Goal: Complete application form: Complete application form

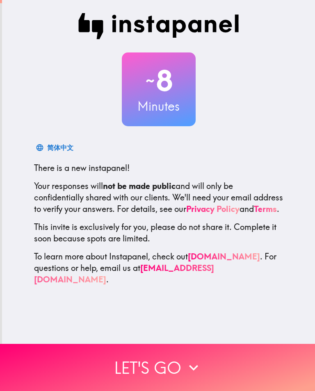
click at [142, 356] on button "Let's go" at bounding box center [157, 367] width 315 height 47
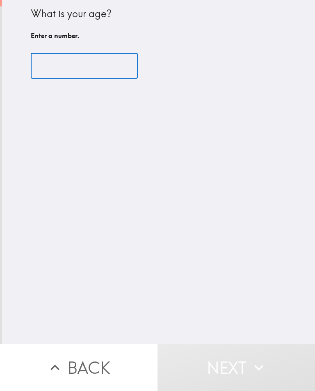
click at [75, 72] on input "number" at bounding box center [84, 65] width 107 height 25
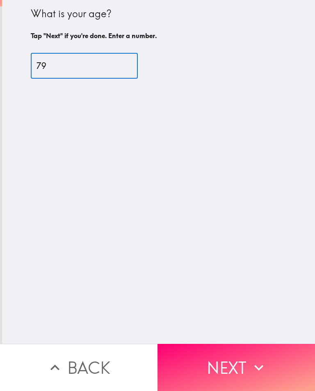
type input "79"
click at [228, 344] on button "Next" at bounding box center [235, 367] width 157 height 47
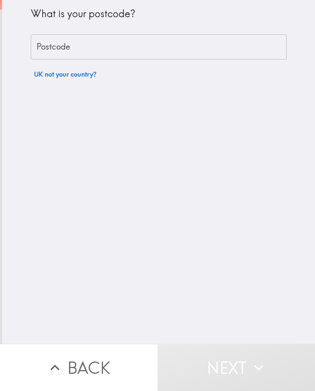
click at [61, 52] on input "Postcode" at bounding box center [159, 46] width 256 height 25
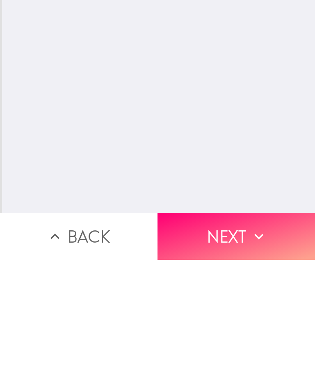
type input "NG2 7HY"
click at [234, 344] on button "Next" at bounding box center [235, 367] width 157 height 47
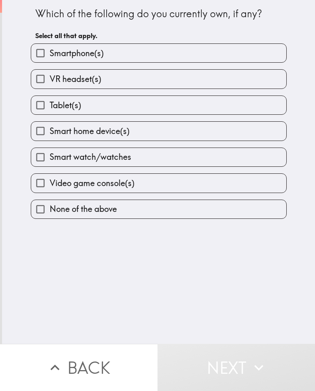
click at [40, 57] on input "Smartphone(s)" at bounding box center [40, 53] width 18 height 18
checkbox input "true"
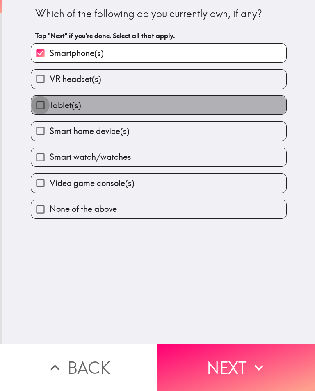
click at [45, 109] on input "Tablet(s)" at bounding box center [40, 105] width 18 height 18
checkbox input "true"
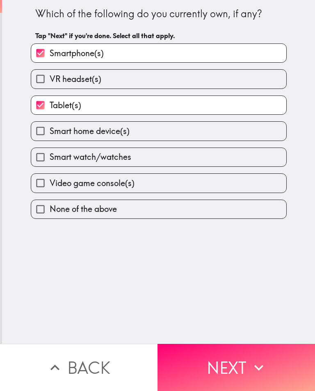
click at [227, 364] on button "Next" at bounding box center [235, 367] width 157 height 47
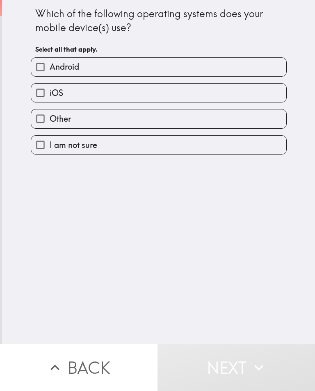
click at [41, 94] on input "iOS" at bounding box center [40, 93] width 18 height 18
checkbox input "true"
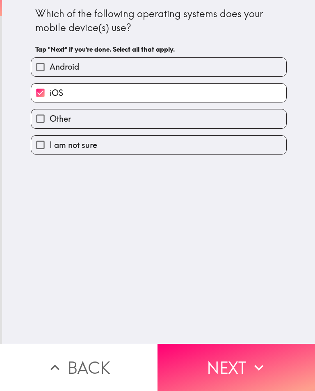
click at [219, 372] on button "Next" at bounding box center [235, 367] width 157 height 47
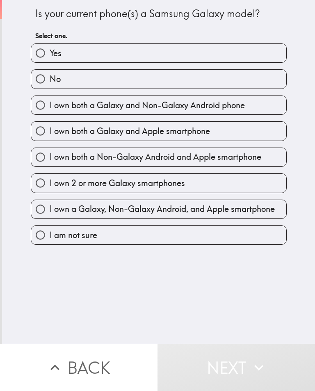
click at [44, 79] on input "No" at bounding box center [40, 79] width 18 height 18
radio input "true"
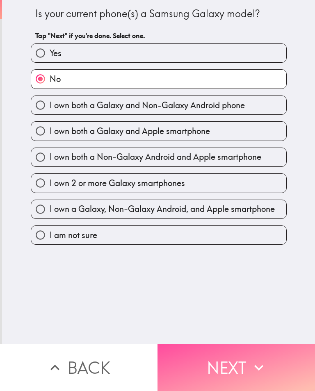
click at [220, 365] on button "Next" at bounding box center [235, 367] width 157 height 47
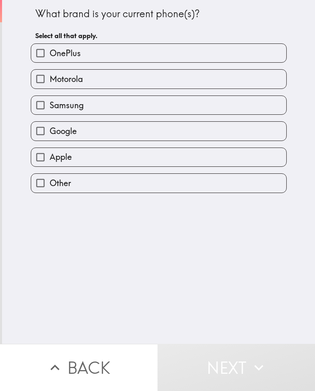
click at [40, 158] on input "Apple" at bounding box center [40, 157] width 18 height 18
checkbox input "true"
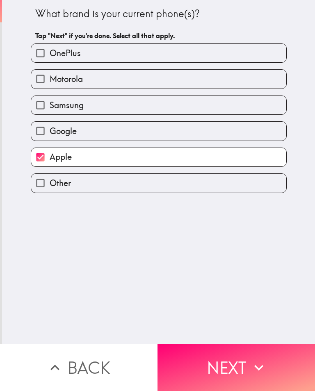
click at [213, 366] on button "Next" at bounding box center [235, 367] width 157 height 47
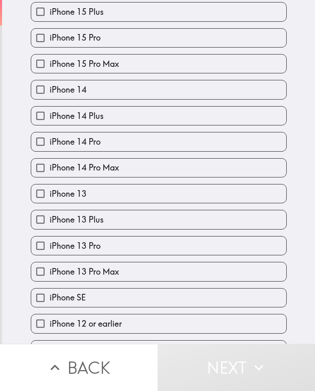
scroll to position [220, 0]
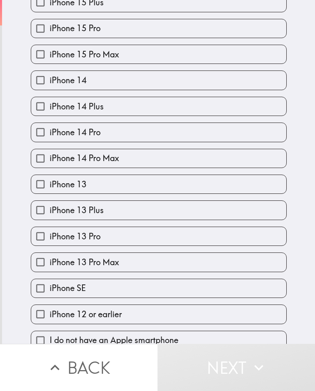
click at [45, 187] on input "iPhone 13" at bounding box center [40, 184] width 18 height 18
checkbox input "true"
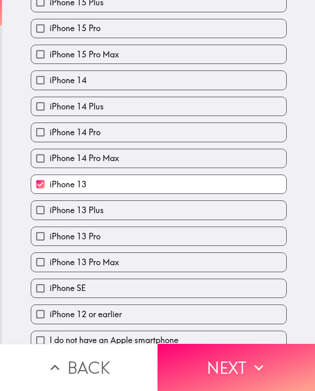
click at [239, 369] on button "Next" at bounding box center [235, 367] width 157 height 47
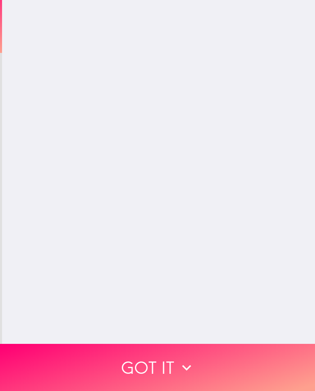
scroll to position [0, 0]
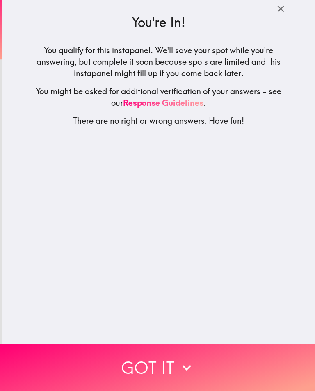
click at [163, 366] on button "Got it" at bounding box center [157, 367] width 315 height 47
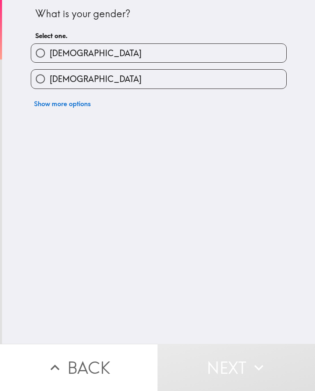
click at [45, 86] on input "Female" at bounding box center [40, 79] width 18 height 18
radio input "true"
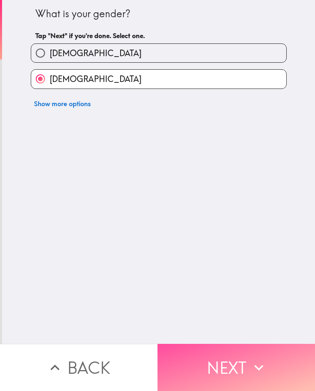
click at [231, 371] on button "Next" at bounding box center [235, 367] width 157 height 47
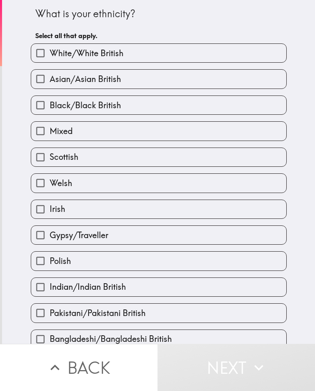
click at [40, 51] on input "White/White British" at bounding box center [40, 53] width 18 height 18
checkbox input "true"
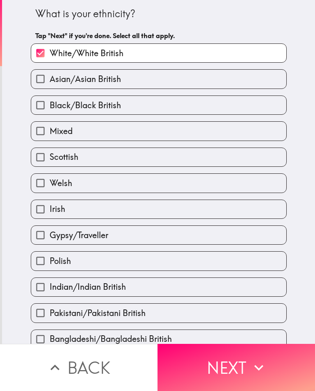
click at [235, 366] on button "Next" at bounding box center [235, 367] width 157 height 47
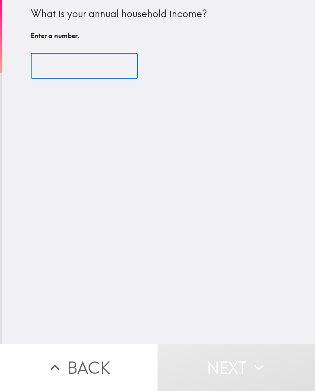
click at [67, 67] on input "number" at bounding box center [84, 65] width 107 height 25
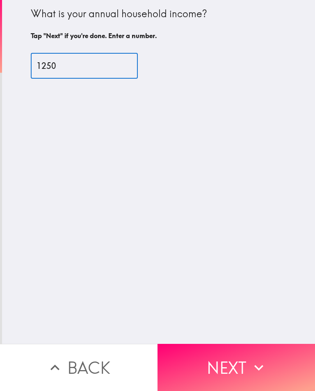
type input "12500"
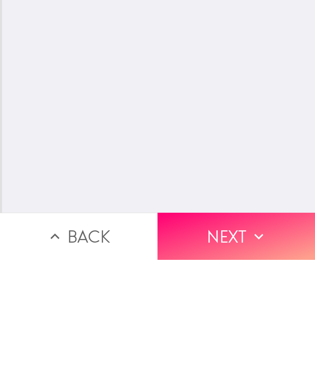
click at [231, 344] on button "Next" at bounding box center [235, 367] width 157 height 47
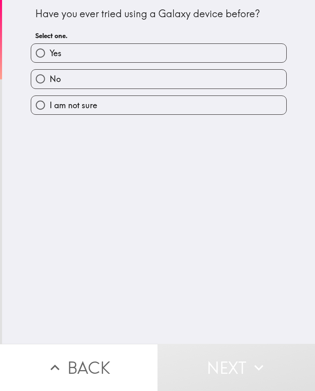
click at [45, 108] on input "I am not sure" at bounding box center [40, 105] width 18 height 18
radio input "true"
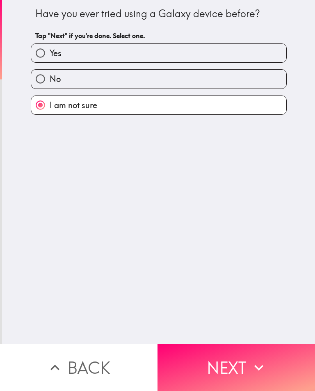
click at [232, 364] on button "Next" at bounding box center [235, 367] width 157 height 47
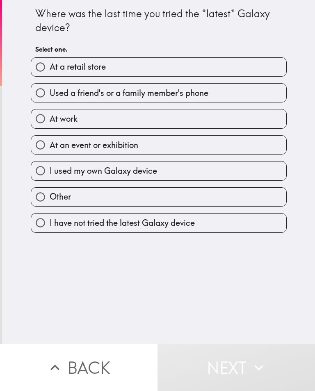
click at [47, 227] on input "I have not tried the latest Galaxy device" at bounding box center [40, 222] width 18 height 18
radio input "true"
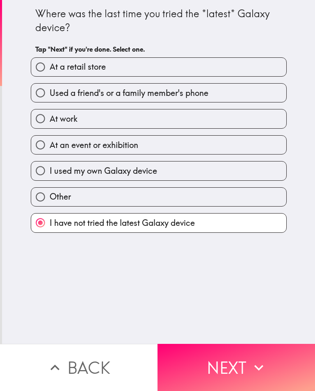
click at [231, 370] on button "Next" at bounding box center [235, 367] width 157 height 47
